Goal: Task Accomplishment & Management: Use online tool/utility

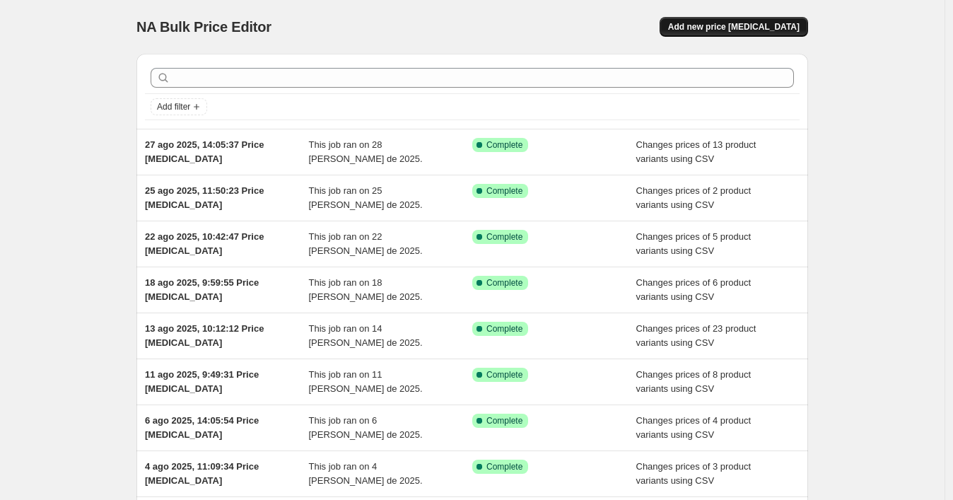
click at [713, 30] on span "Add new price [MEDICAL_DATA]" at bounding box center [734, 26] width 132 height 11
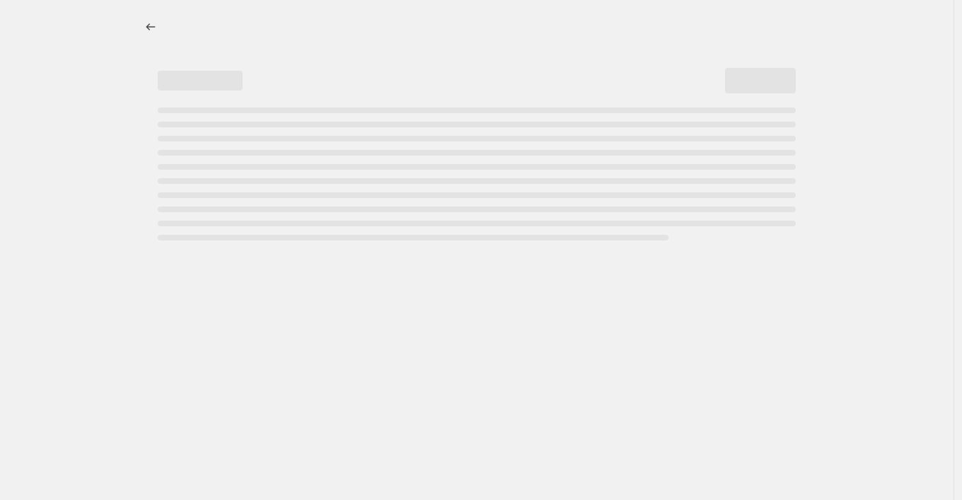
select select "percentage"
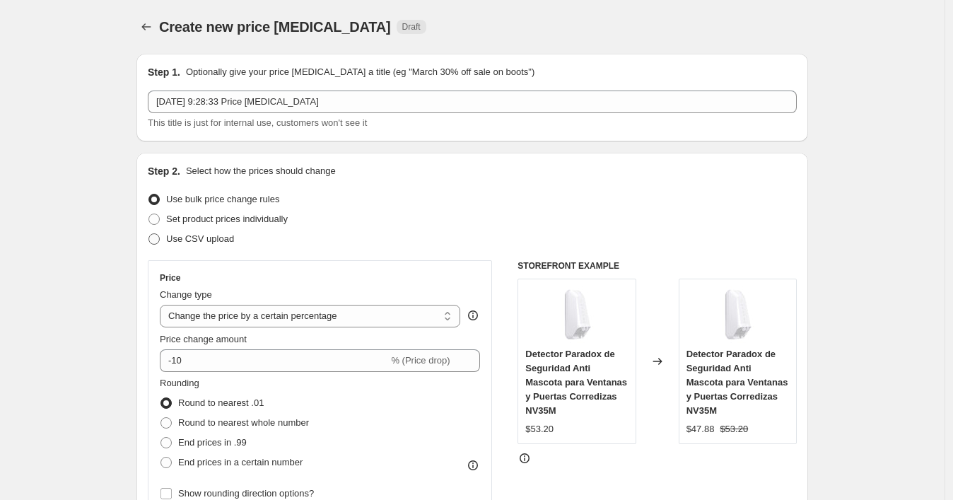
click at [182, 240] on span "Use CSV upload" at bounding box center [200, 238] width 68 height 11
click at [149, 234] on input "Use CSV upload" at bounding box center [149, 233] width 1 height 1
radio input "true"
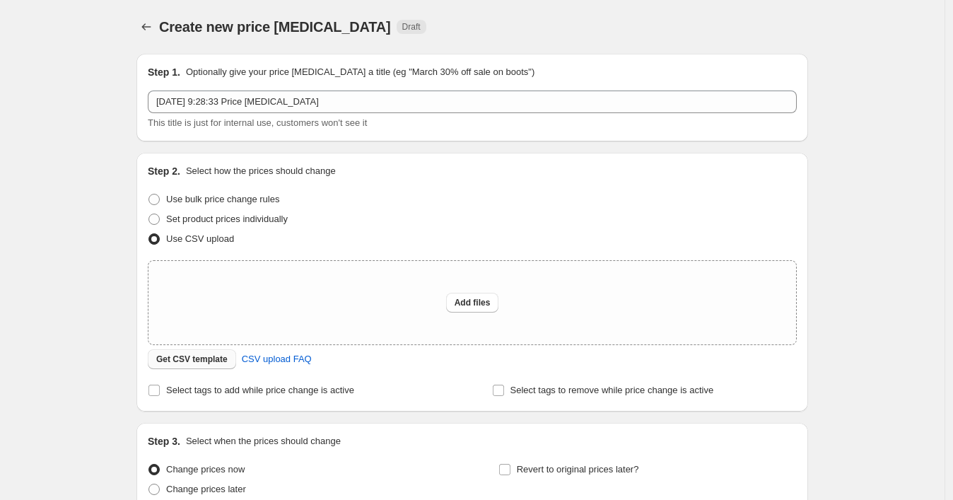
click at [215, 359] on span "Get CSV template" at bounding box center [191, 359] width 71 height 11
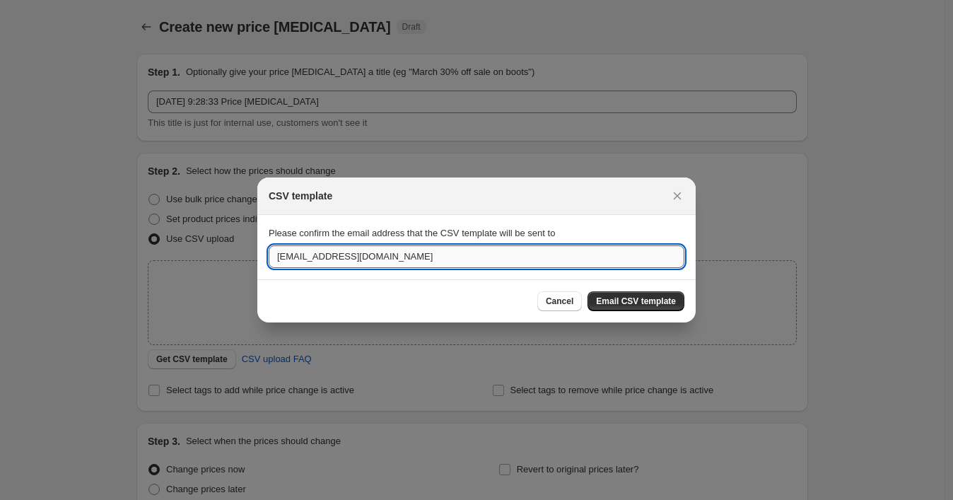
click at [329, 264] on input "[EMAIL_ADDRESS][DOMAIN_NAME]" at bounding box center [477, 256] width 416 height 23
paste input "wshopify738"
type input "[EMAIL_ADDRESS][DOMAIN_NAME]"
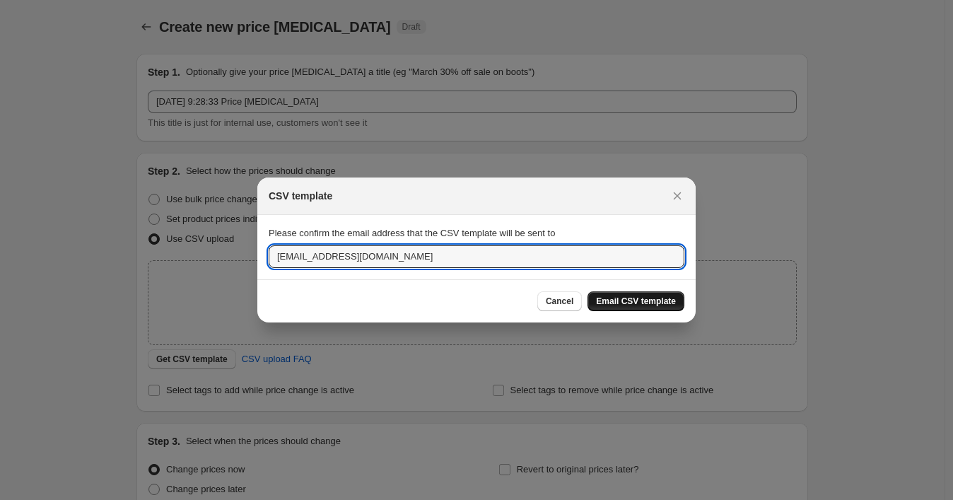
click at [624, 300] on span "Email CSV template" at bounding box center [636, 301] width 80 height 11
